Goal: Information Seeking & Learning: Learn about a topic

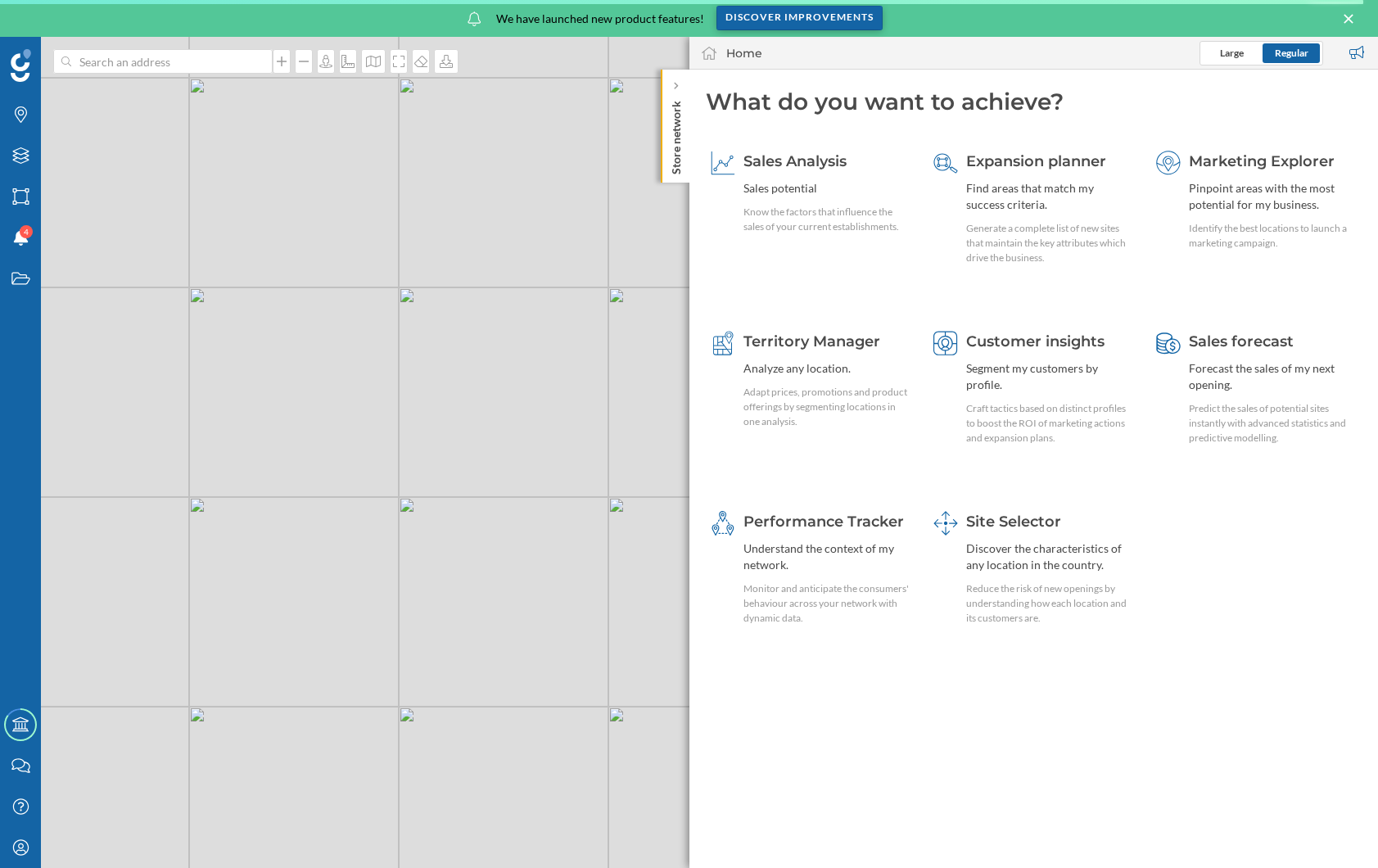
click at [827, 16] on div "Discover improvements" at bounding box center [799, 18] width 166 height 25
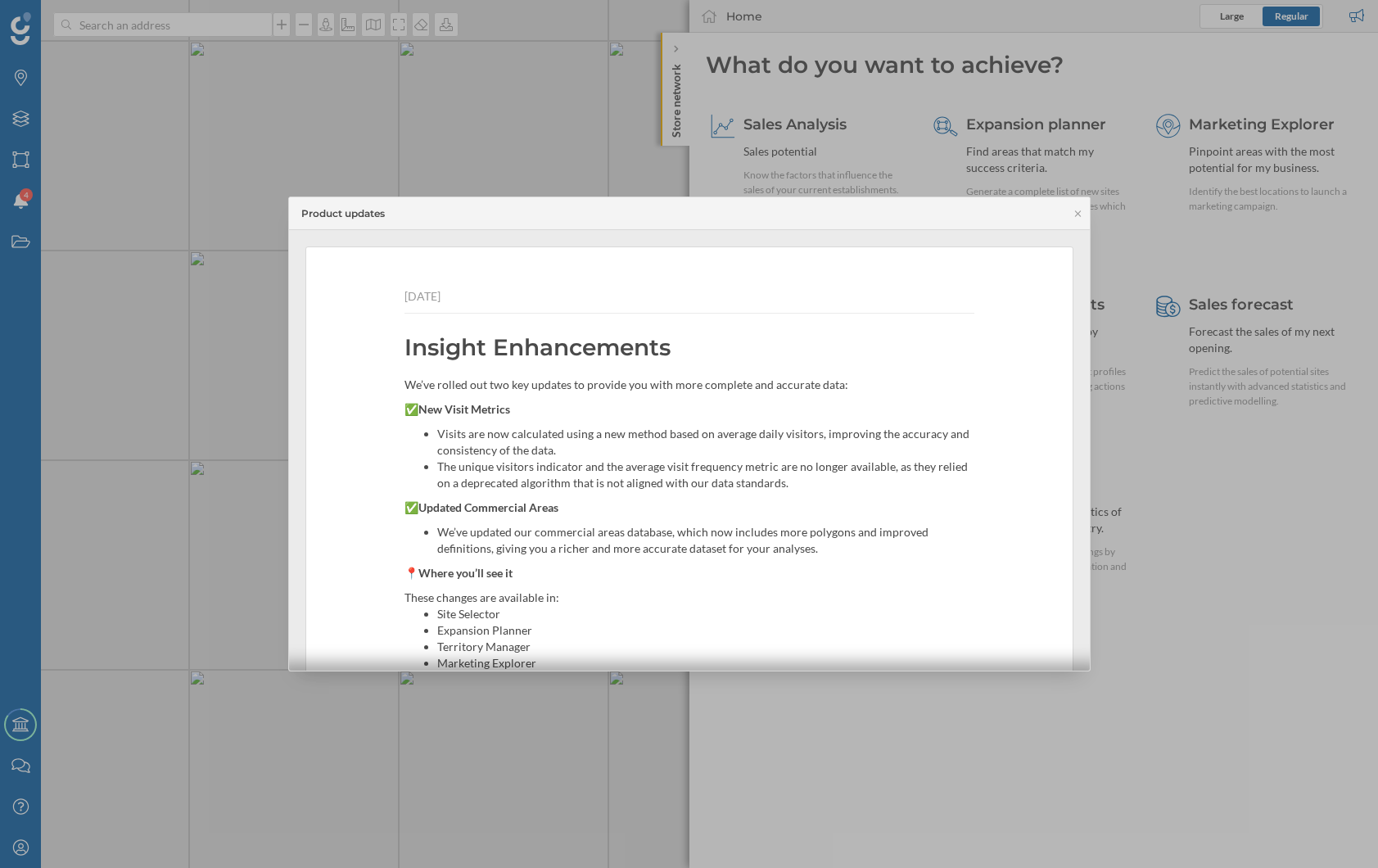
scroll to position [437, 0]
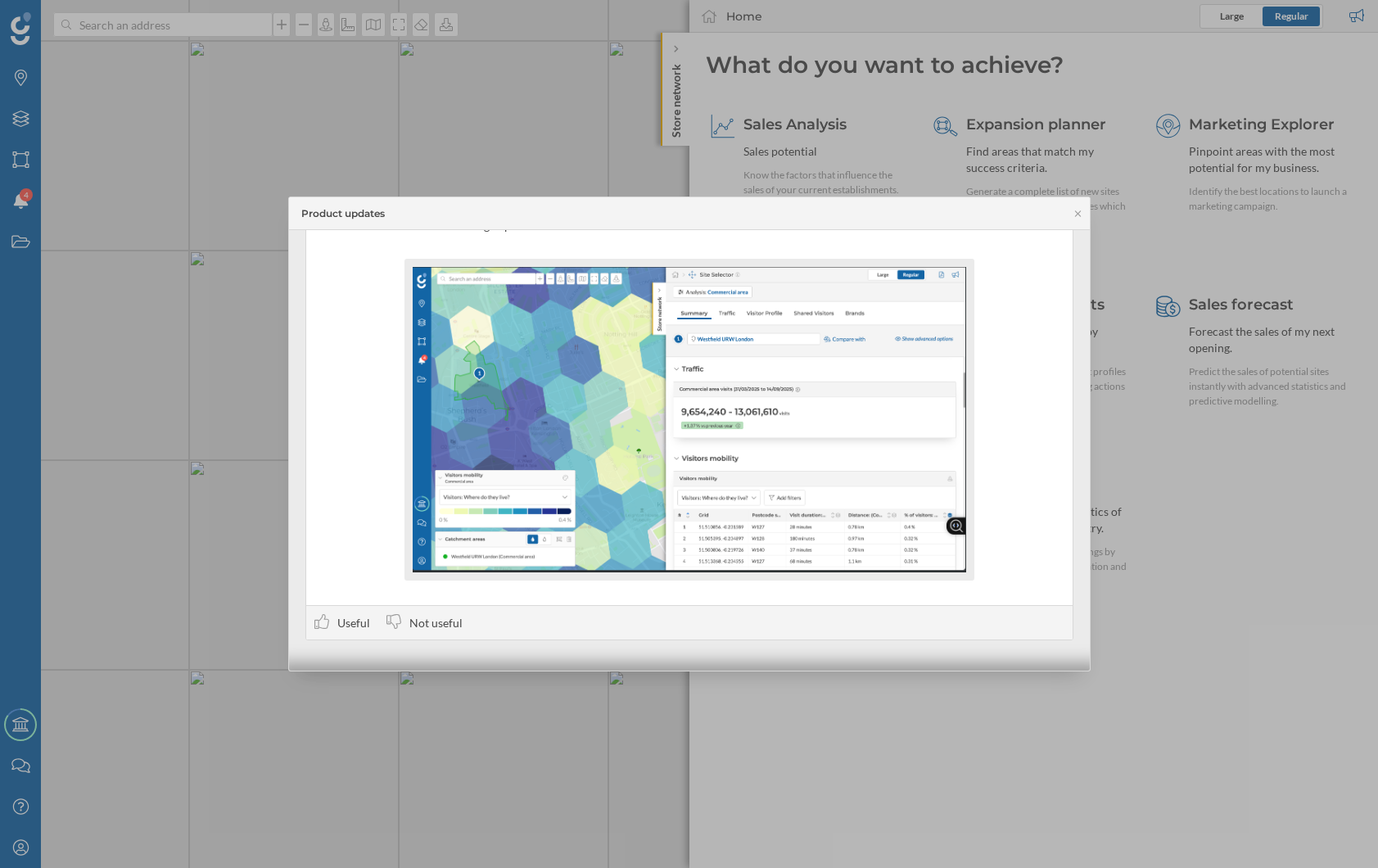
drag, startPoint x: 204, startPoint y: 364, endPoint x: 214, endPoint y: 364, distance: 10.0
click at [204, 364] on div at bounding box center [689, 434] width 1378 height 868
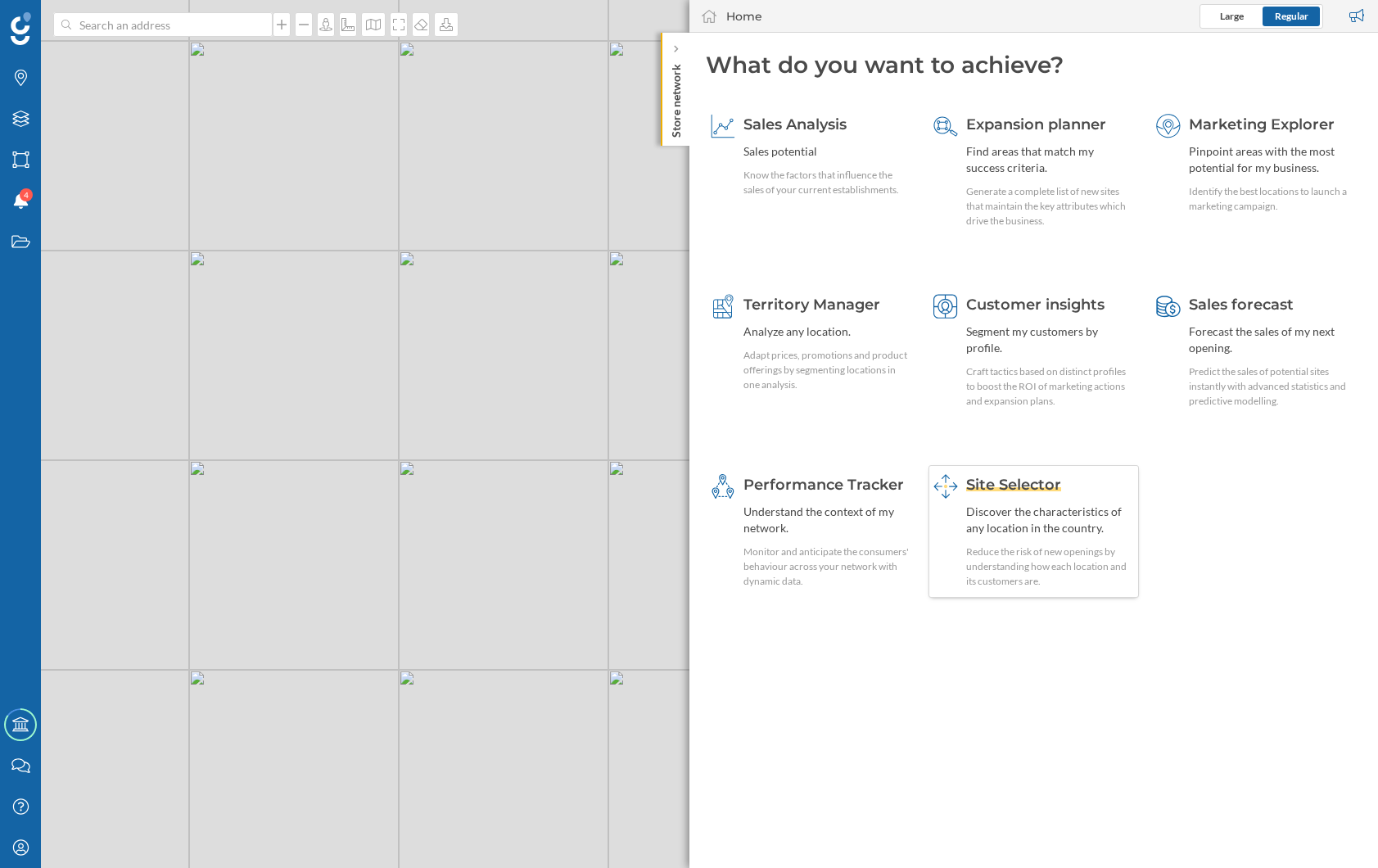
click at [1038, 557] on div "Reduce the risk of new openings by understanding how each location and its cust…" at bounding box center [1050, 566] width 168 height 44
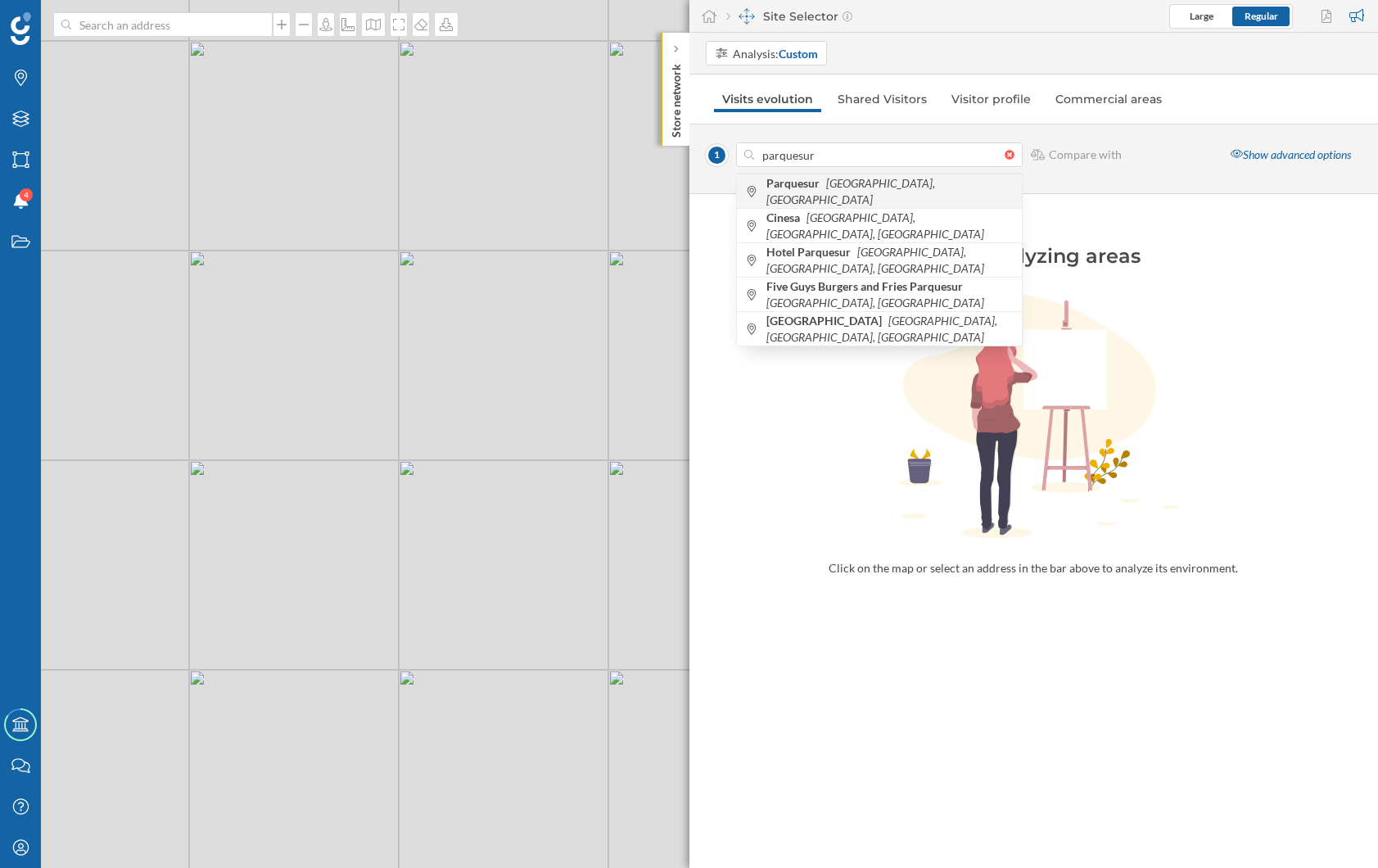
click at [864, 198] on icon "[GEOGRAPHIC_DATA], [GEOGRAPHIC_DATA]" at bounding box center [851, 191] width 169 height 30
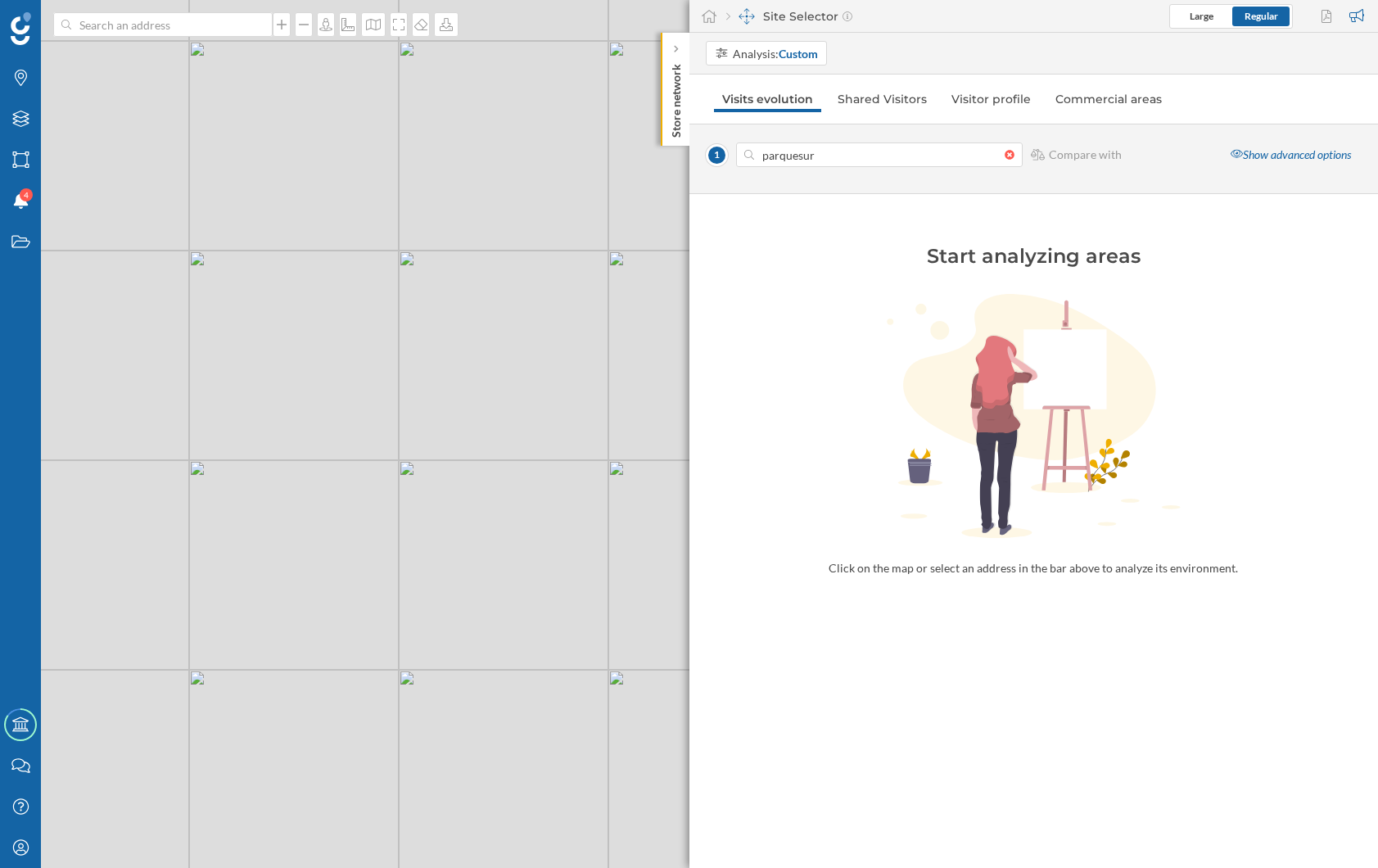
type input "Av. [GEOGRAPHIC_DATA], s/n, 28916 [GEOGRAPHIC_DATA], [GEOGRAPHIC_DATA], [GEOGRA…"
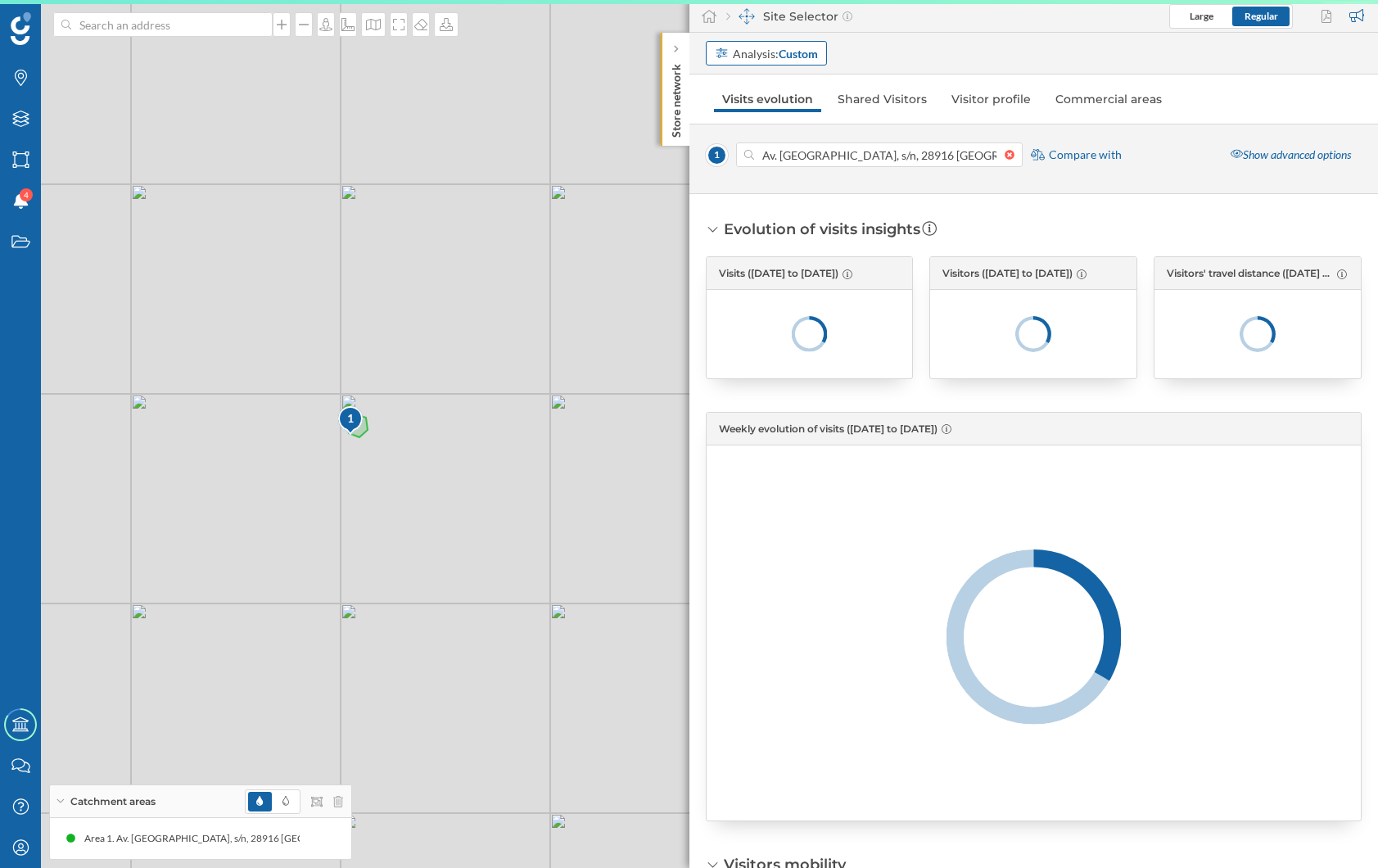
drag, startPoint x: 791, startPoint y: 45, endPoint x: 797, endPoint y: 59, distance: 15.2
click at [791, 45] on div "Analysis: Custom" at bounding box center [775, 53] width 86 height 17
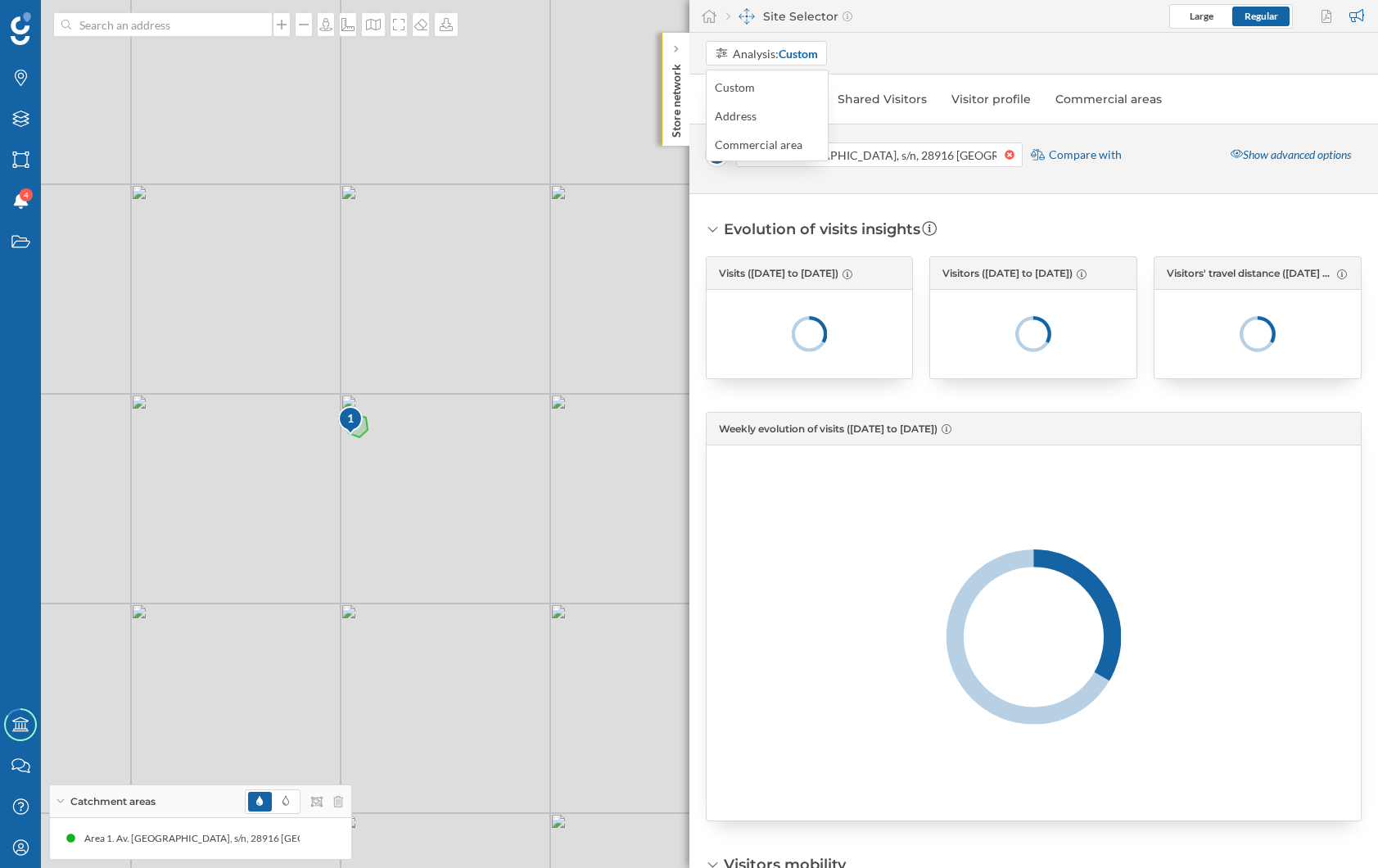
click at [776, 144] on div "Commercial area" at bounding box center [758, 145] width 87 height 14
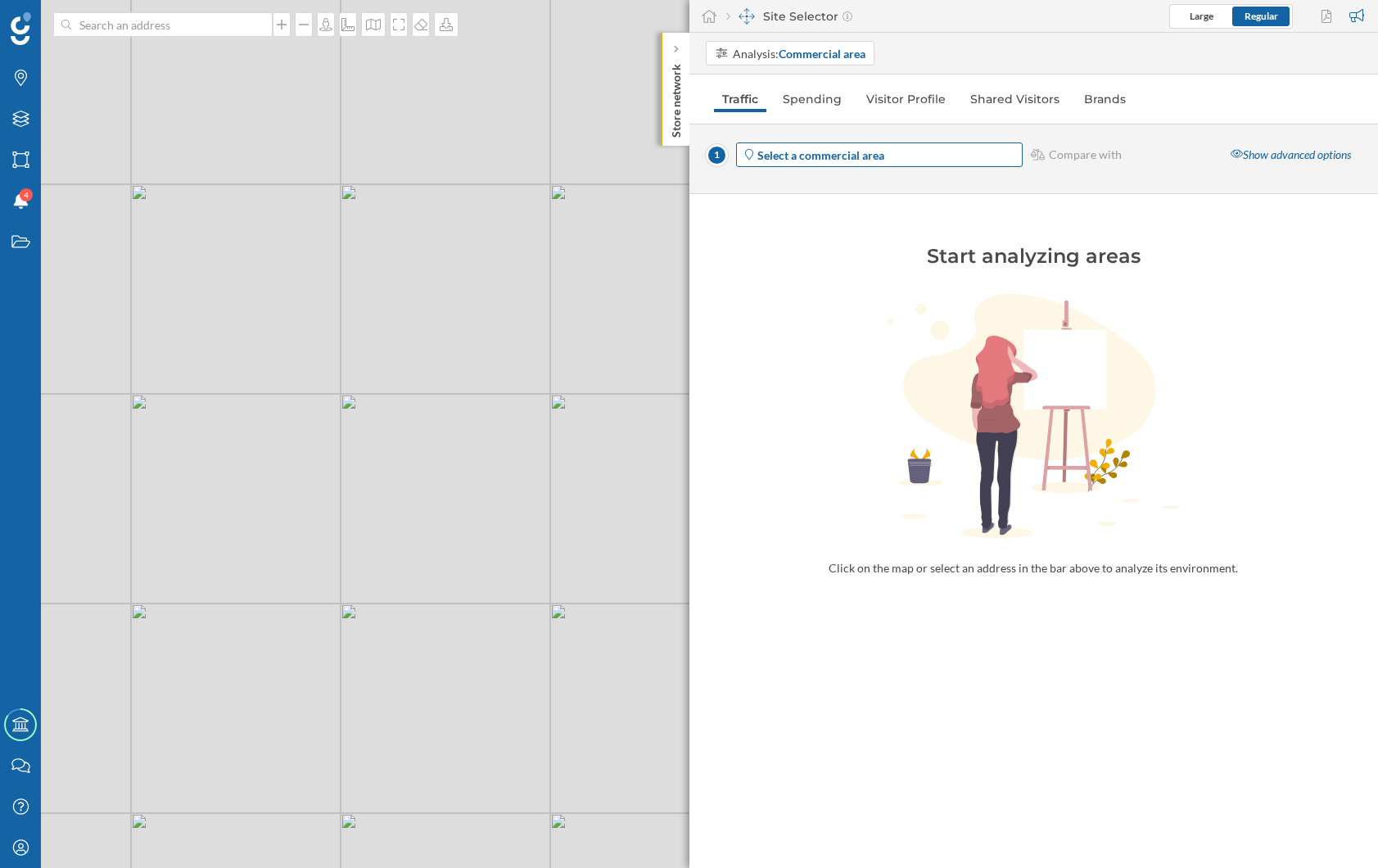
click at [842, 159] on strong "Select a commercial area" at bounding box center [820, 155] width 127 height 14
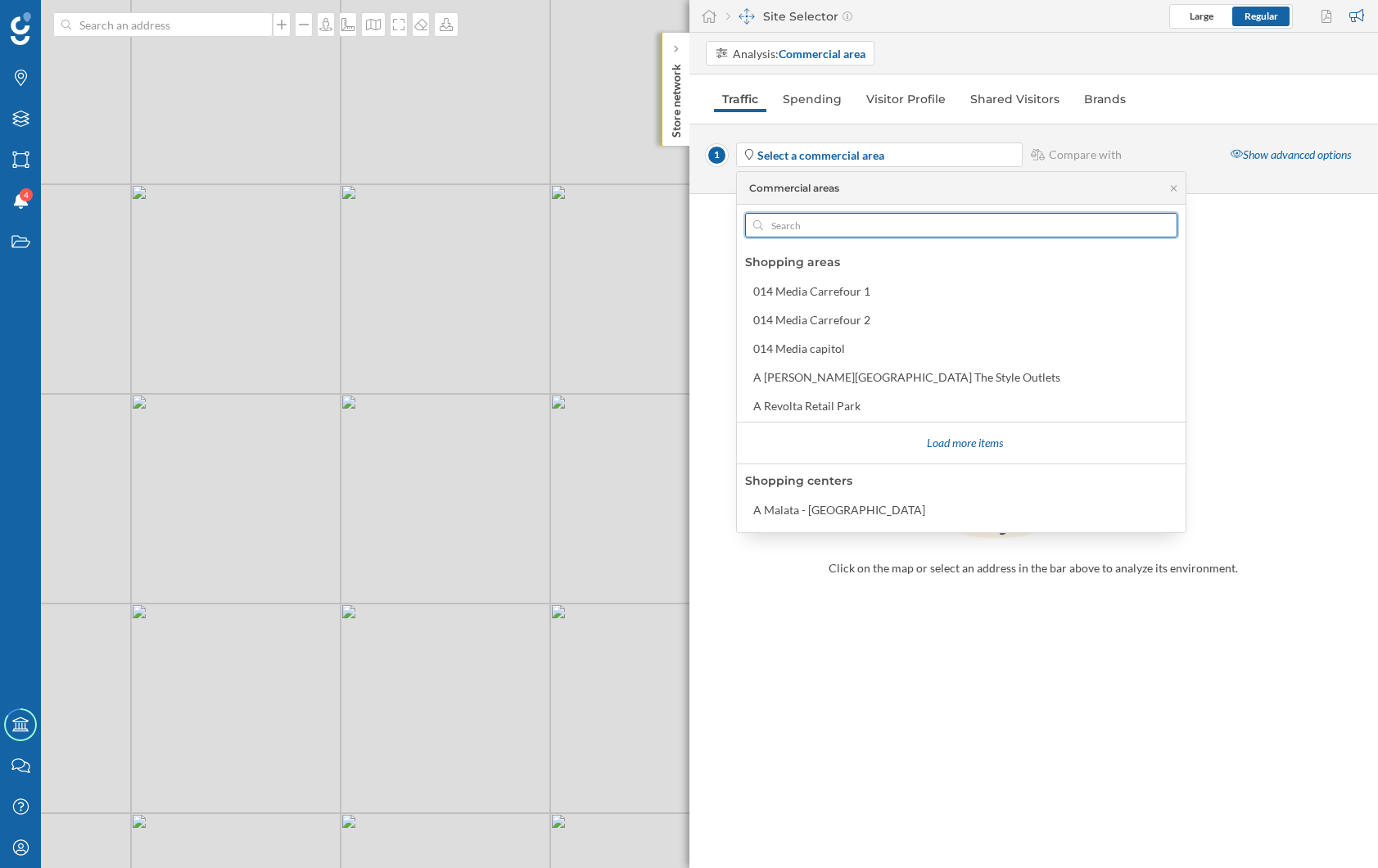
click at [812, 229] on input "text" at bounding box center [960, 225] width 396 height 25
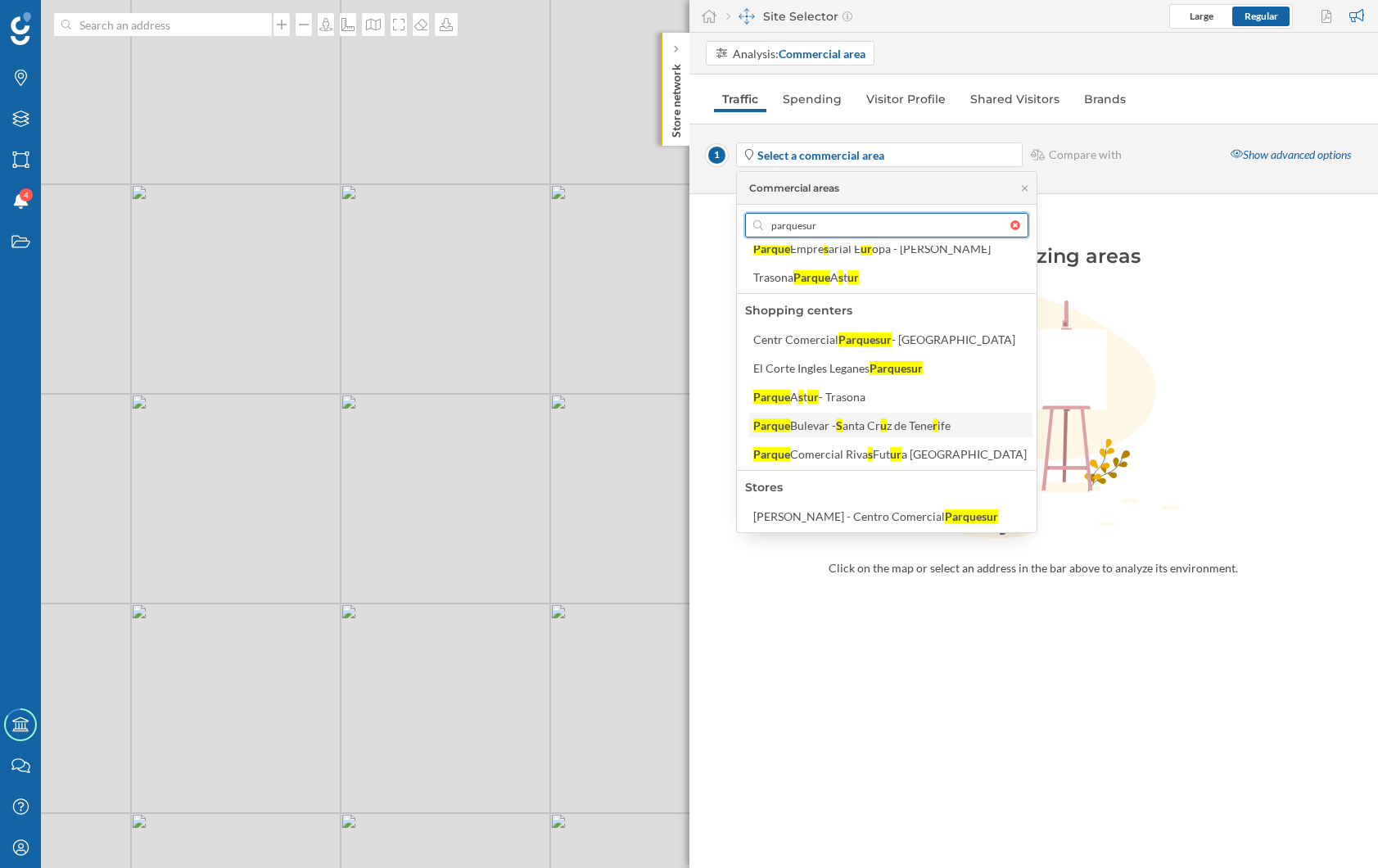
scroll to position [0, 0]
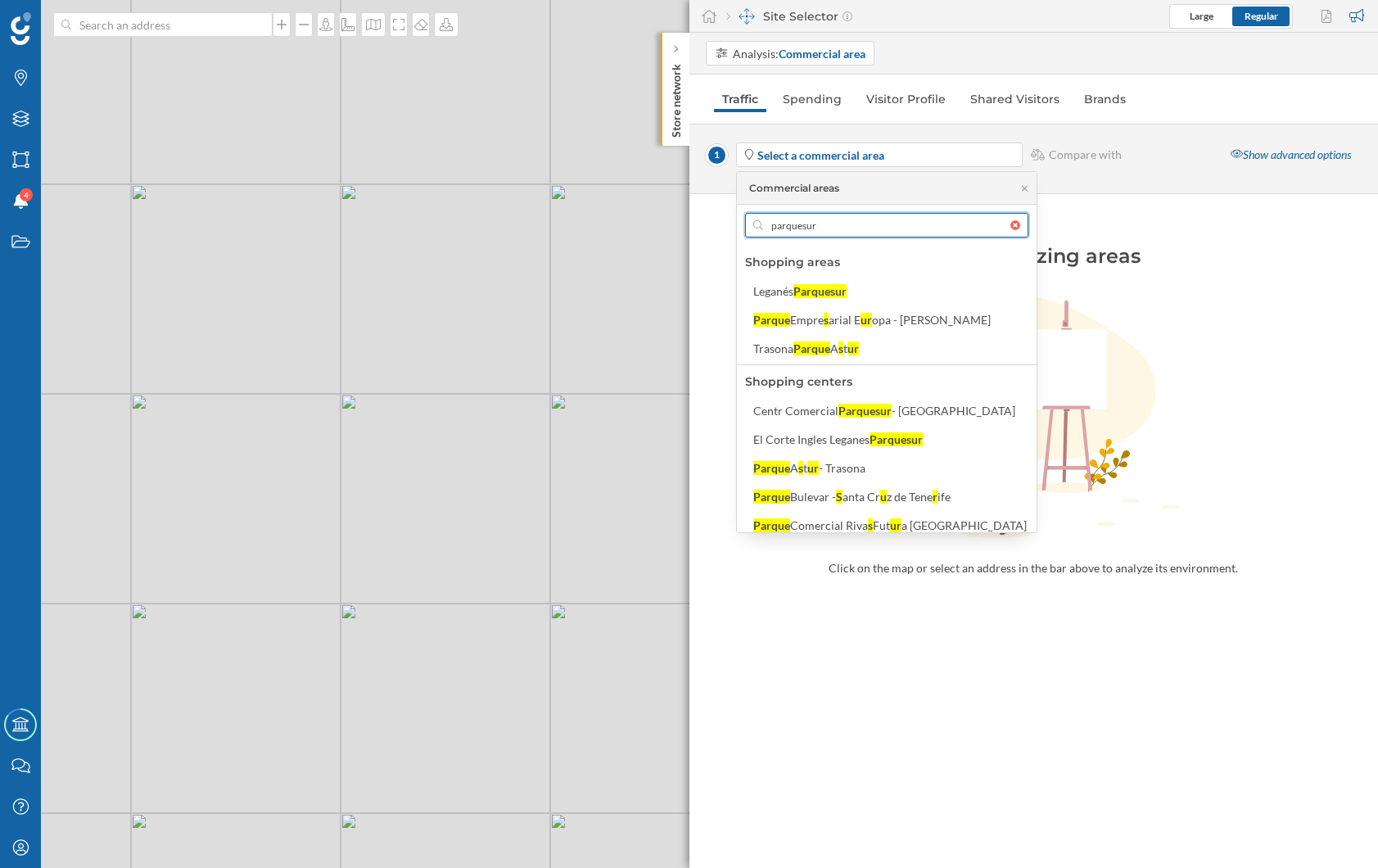
click at [817, 223] on input "parquesur" at bounding box center [887, 225] width 248 height 25
type input "parquesur"
click at [823, 284] on div "Parquesur" at bounding box center [820, 291] width 53 height 14
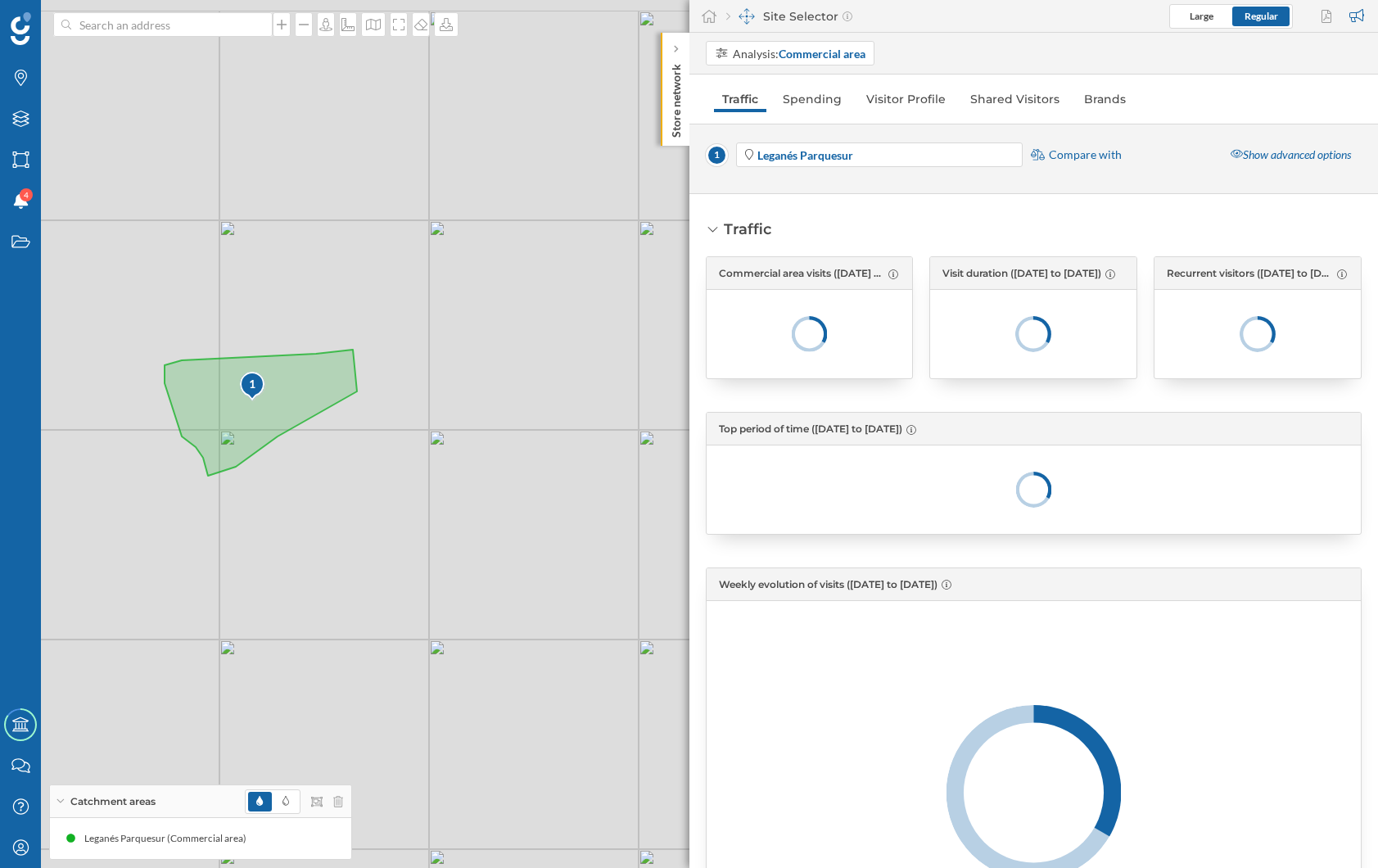
drag, startPoint x: 243, startPoint y: 431, endPoint x: 330, endPoint y: 492, distance: 106.3
click at [330, 492] on div "1 © Mapbox © OpenStreetMap Improve this map" at bounding box center [689, 434] width 1378 height 868
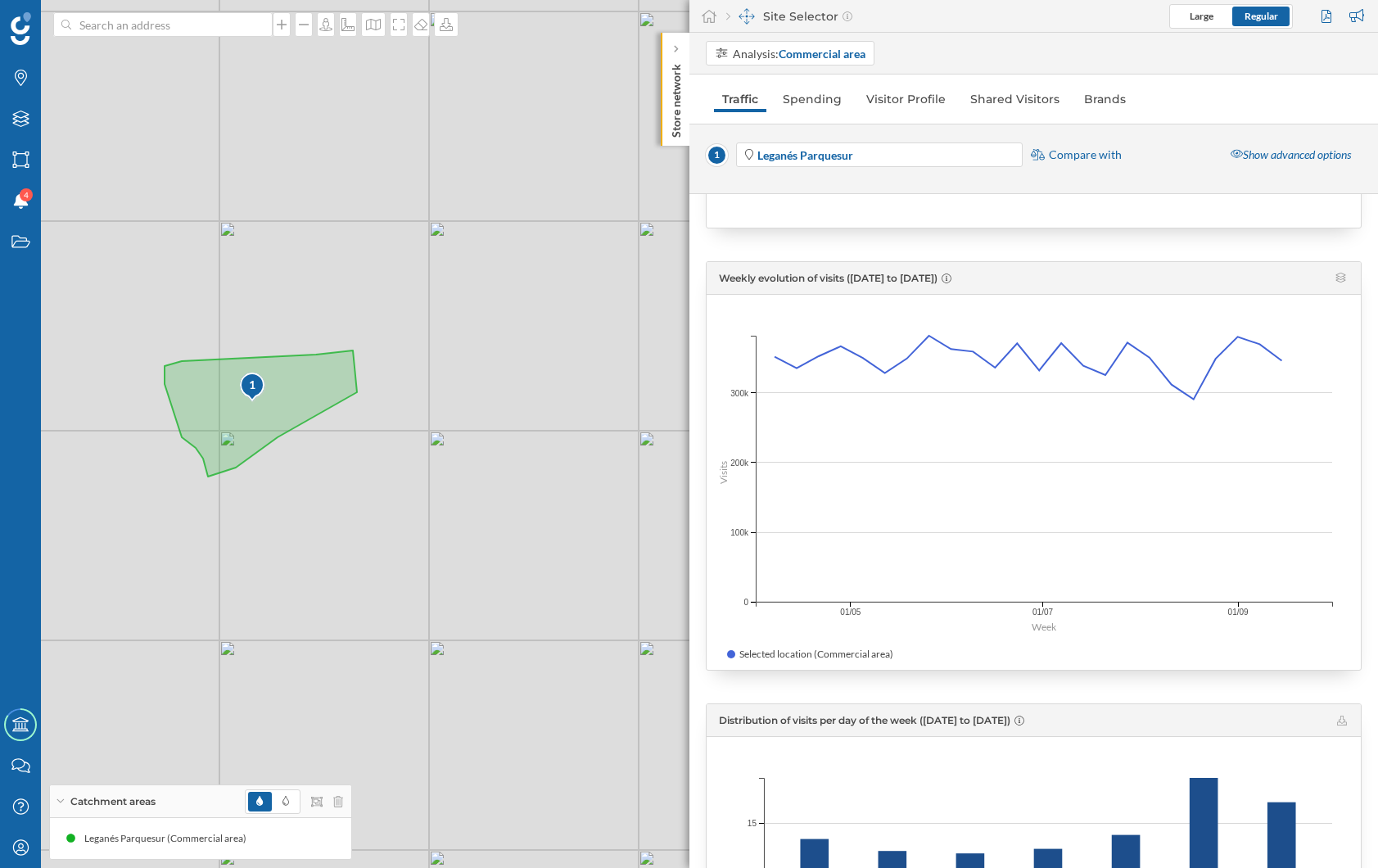
scroll to position [676, 0]
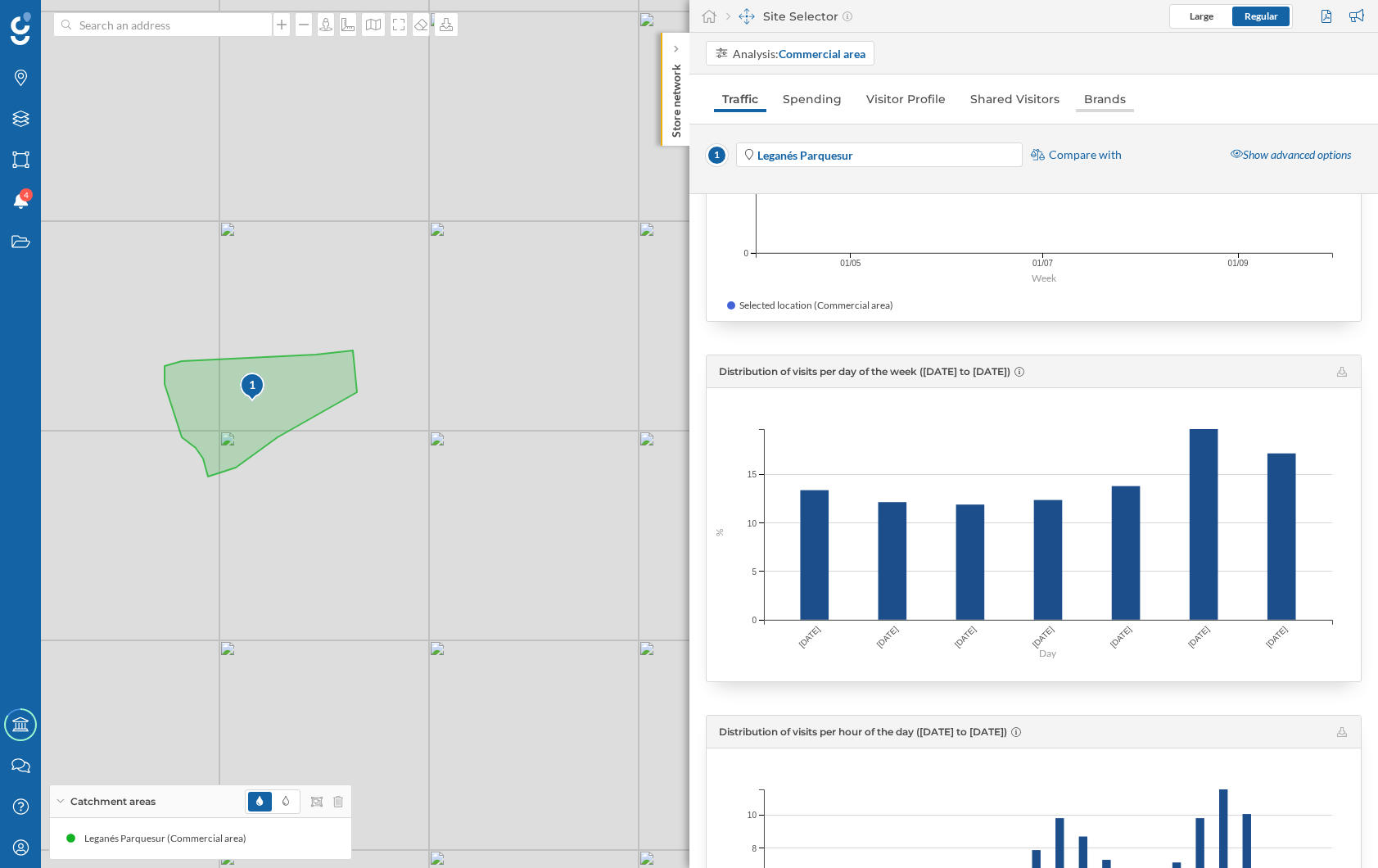
click at [1080, 90] on link "Brands" at bounding box center [1104, 98] width 58 height 27
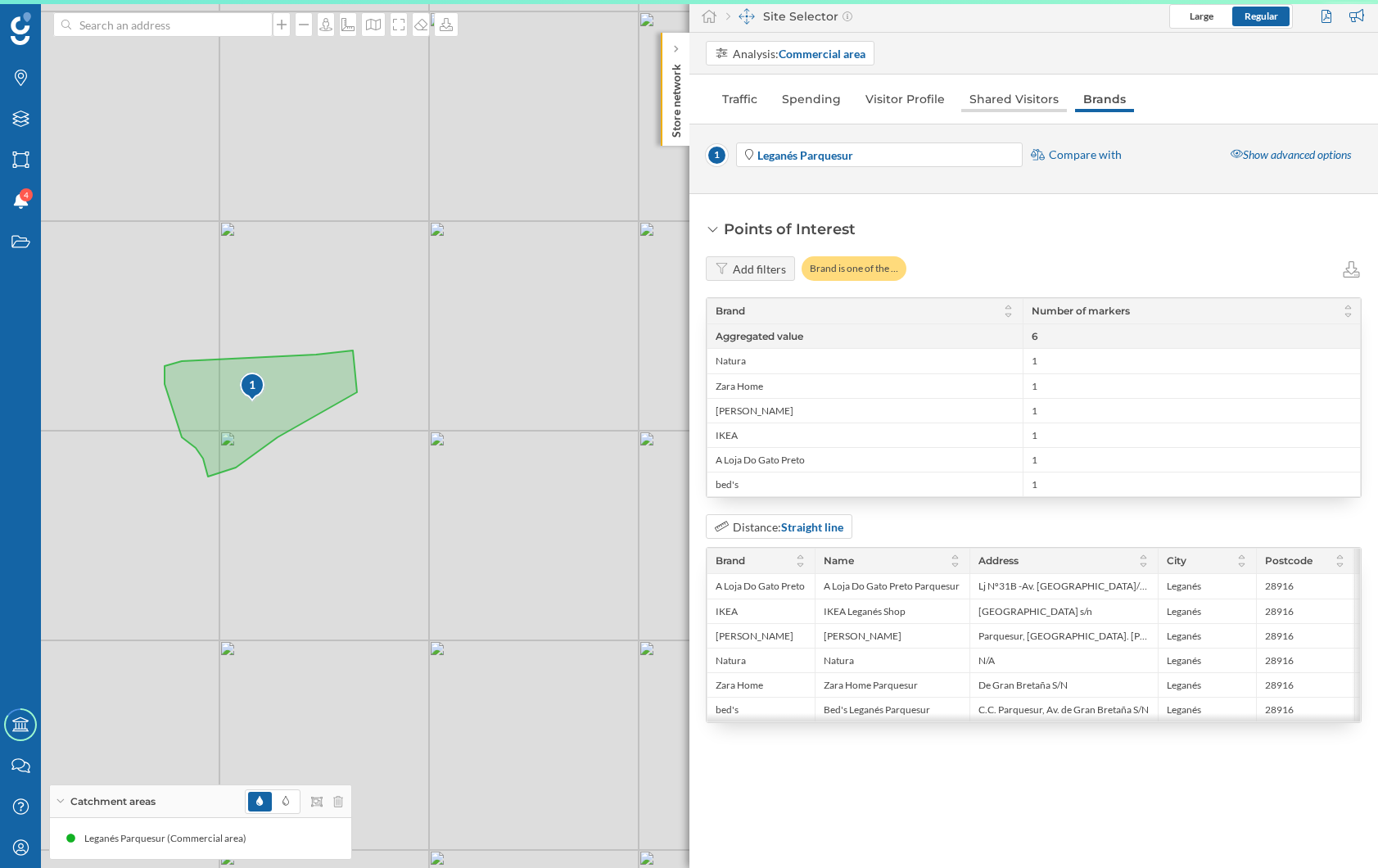
click at [1027, 94] on link "Shared Visitors" at bounding box center [1013, 98] width 105 height 27
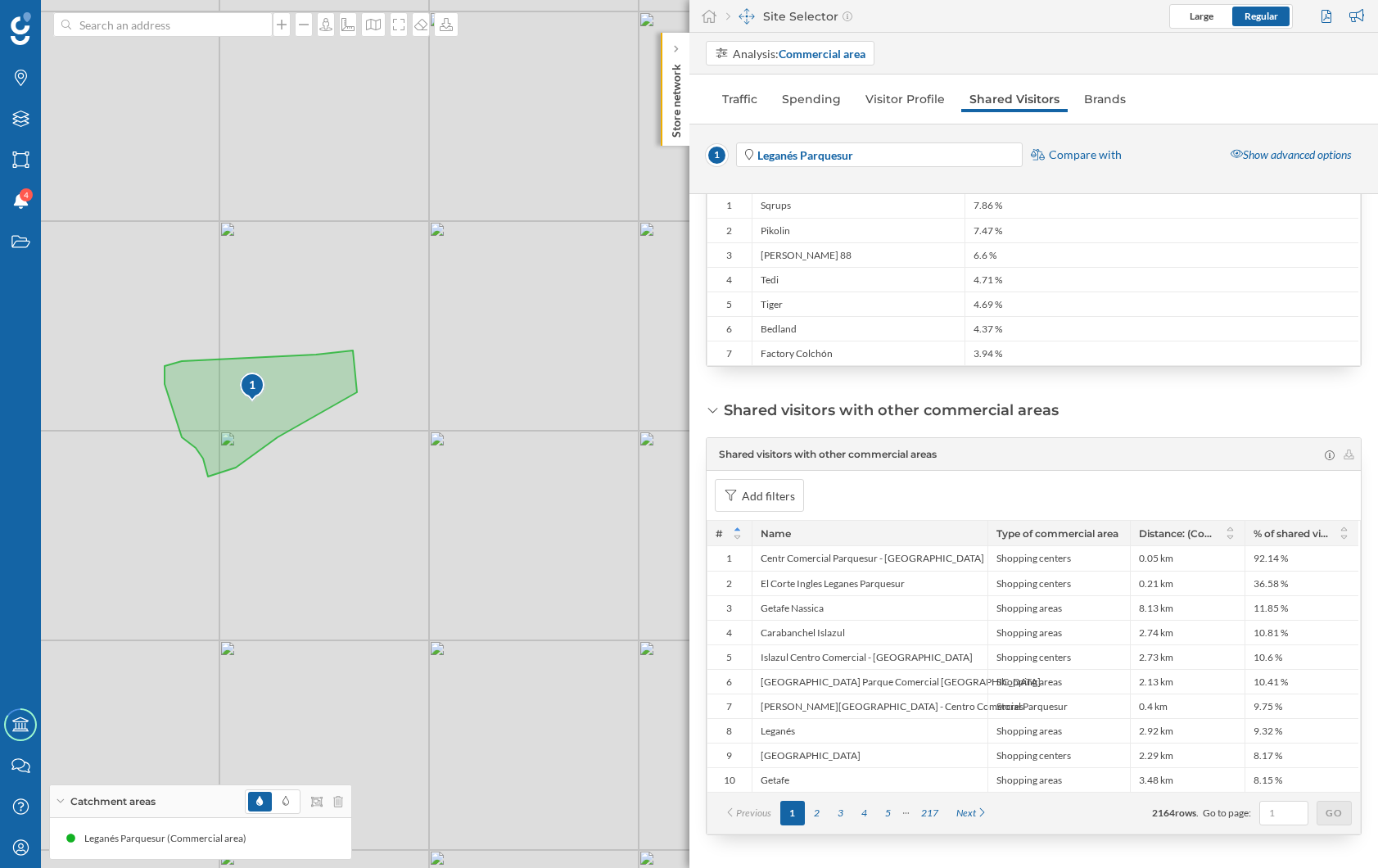
scroll to position [0, 0]
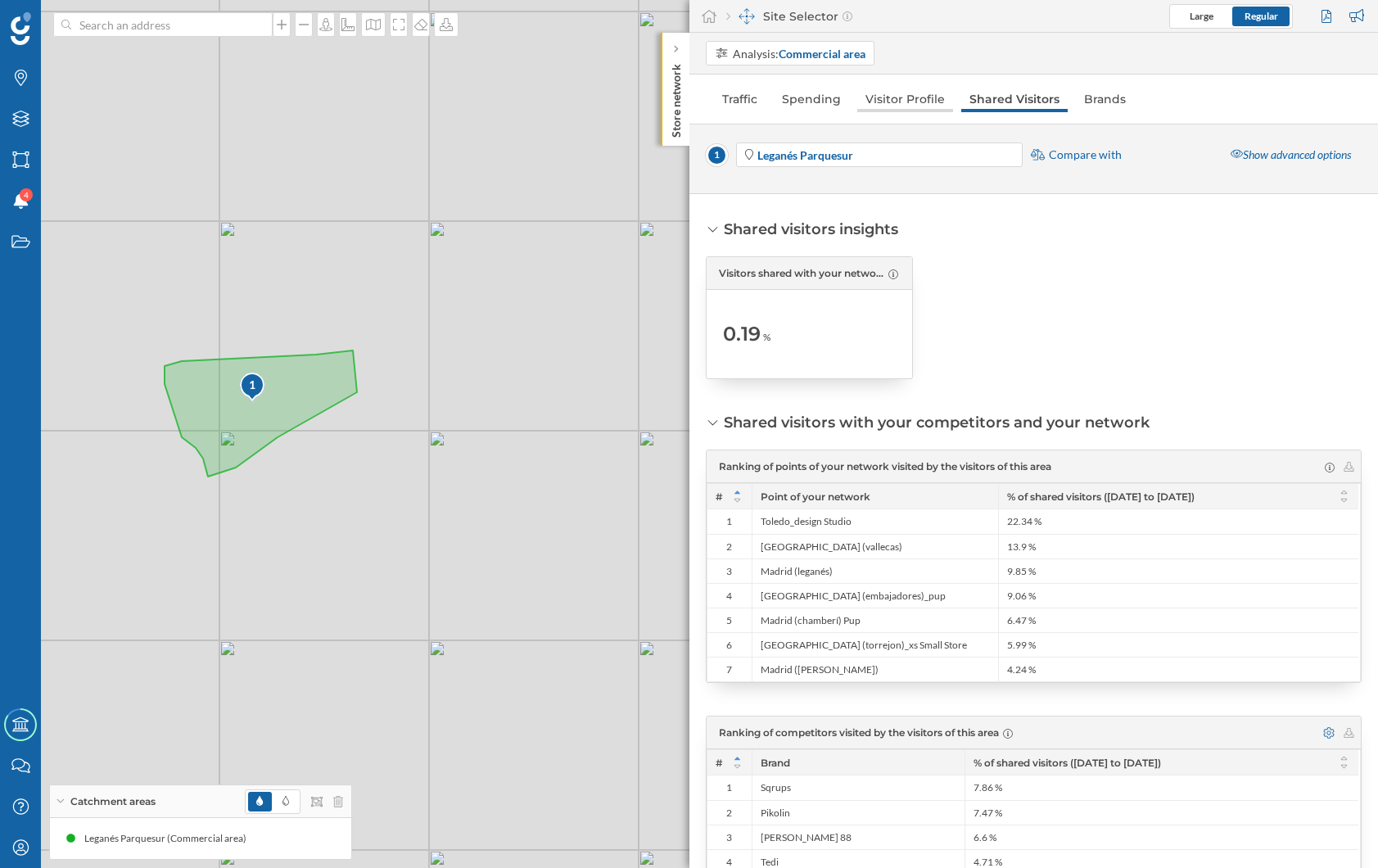
click at [903, 97] on link "Visitor Profile" at bounding box center [904, 98] width 95 height 27
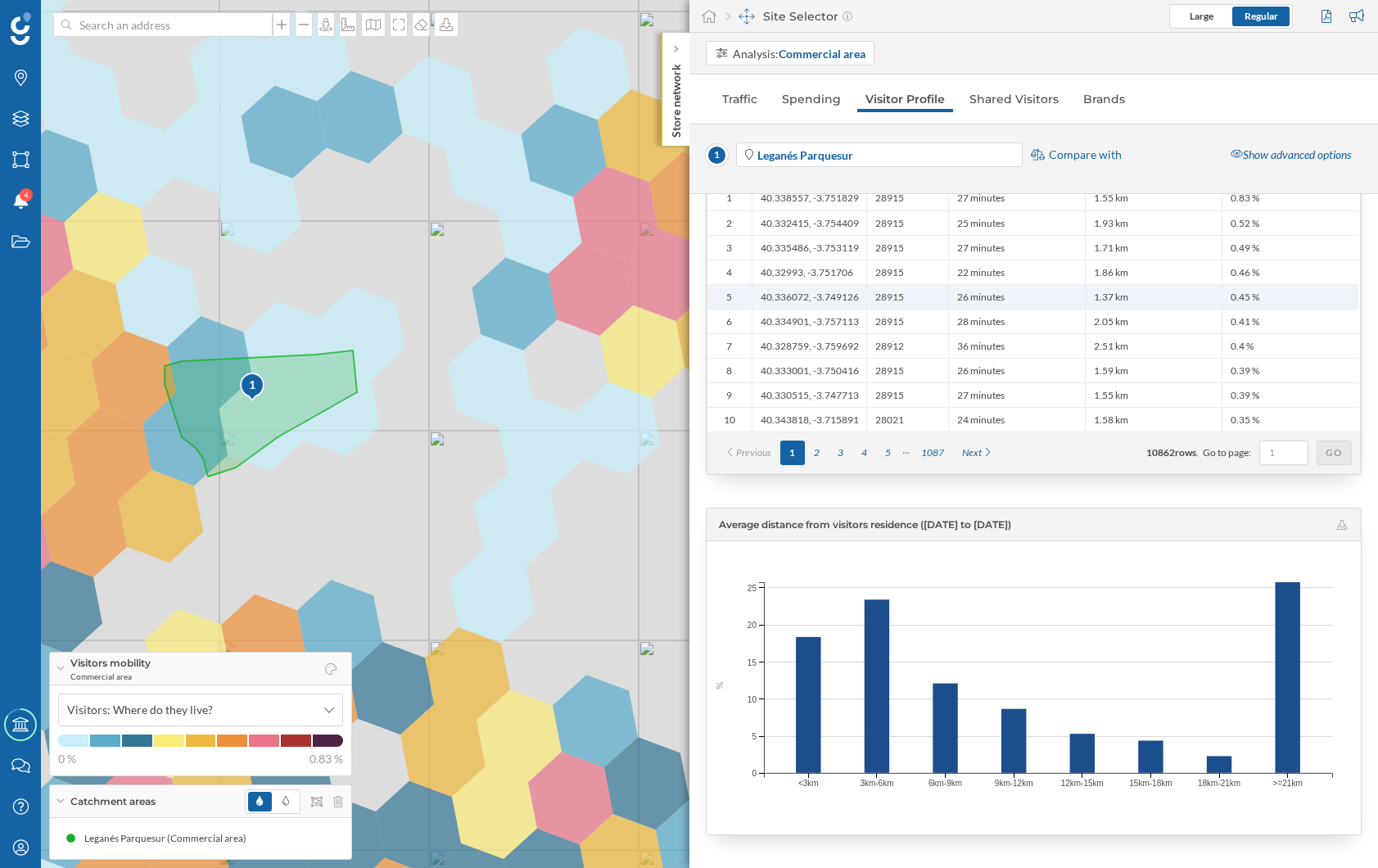
scroll to position [3342, 0]
